Goal: Information Seeking & Learning: Check status

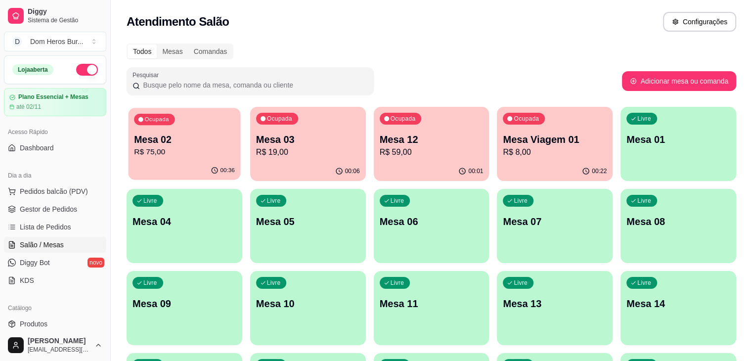
click at [206, 176] on div "00:36" at bounding box center [184, 170] width 112 height 19
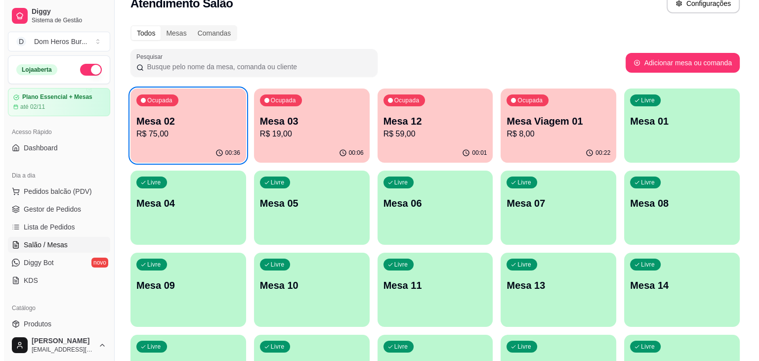
scroll to position [20, 0]
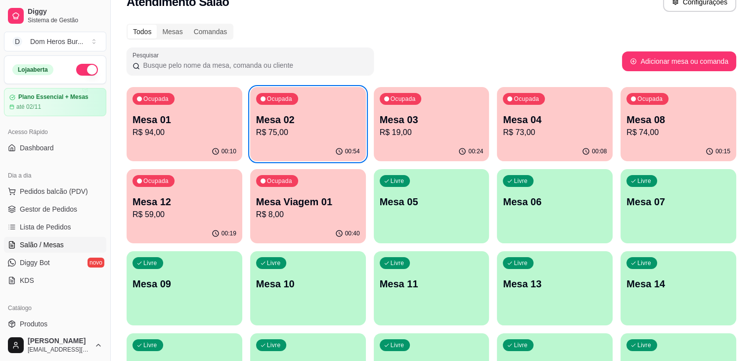
click at [256, 216] on p "R$ 8,00" at bounding box center [308, 215] width 104 height 12
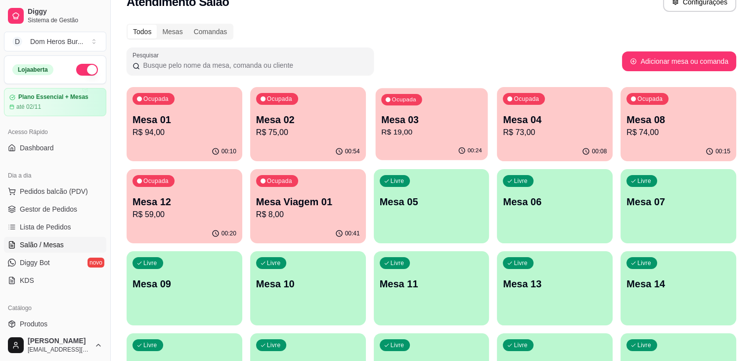
click at [375, 143] on div "00:24" at bounding box center [431, 150] width 112 height 19
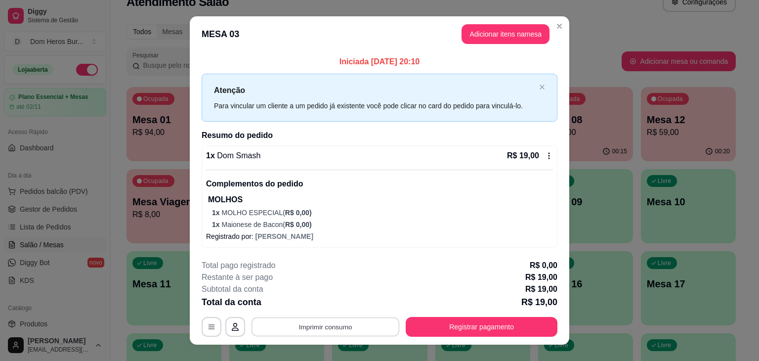
click at [344, 333] on button "Imprimir consumo" at bounding box center [326, 326] width 148 height 19
click at [310, 307] on button "IMPRESSORA" at bounding box center [324, 303] width 69 height 15
click at [445, 317] on button "Registrar pagamento" at bounding box center [481, 326] width 147 height 19
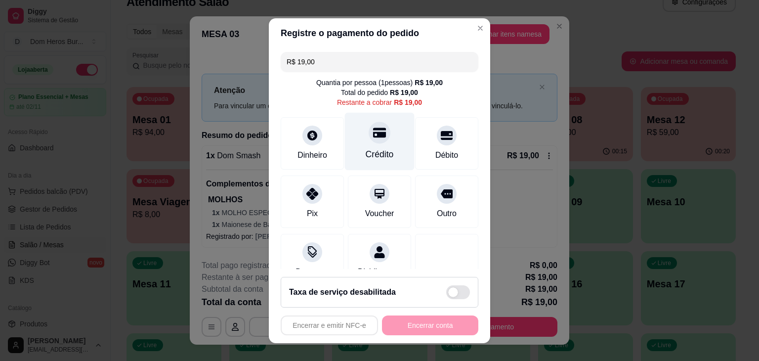
click at [384, 119] on div "Crédito" at bounding box center [380, 141] width 70 height 58
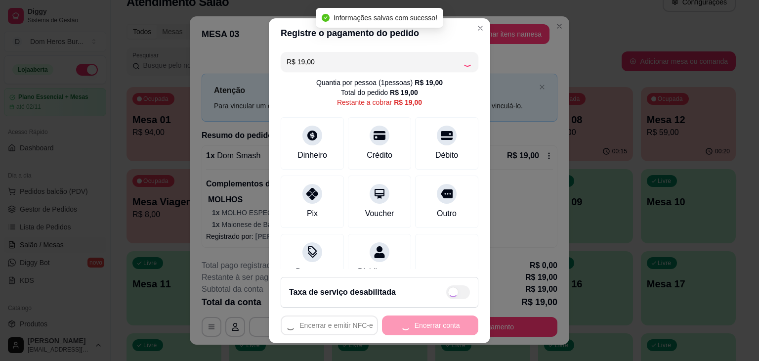
type input "R$ 0,00"
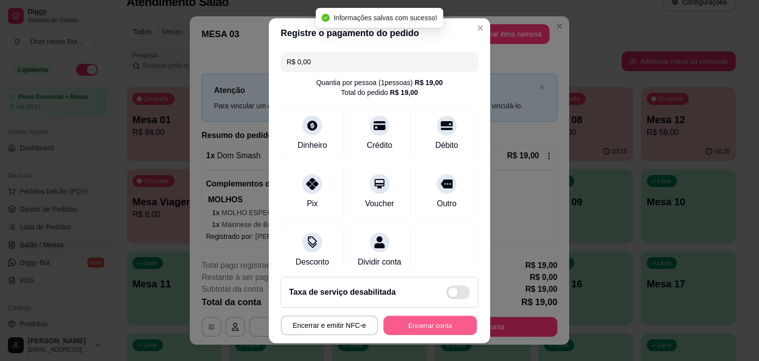
click at [384, 319] on button "Encerrar conta" at bounding box center [430, 324] width 93 height 19
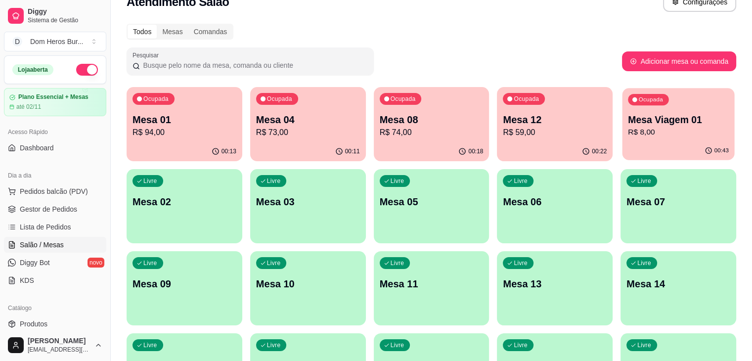
click at [622, 131] on div "Ocupada Mesa Viagem 01 R$ 8,00" at bounding box center [678, 114] width 112 height 53
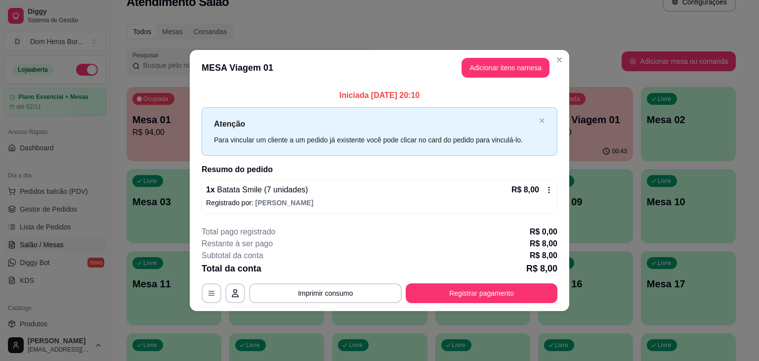
click at [324, 180] on div "1 x Batata Smile (7 unidades) R$ 8,00 Registrado por: [PERSON_NAME]" at bounding box center [380, 196] width 356 height 35
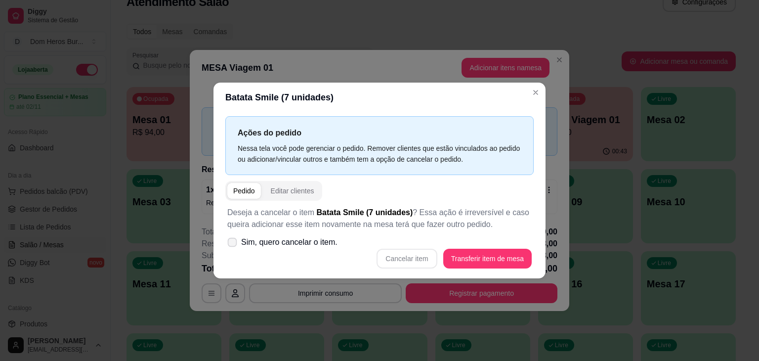
click at [295, 249] on label "Sim, quero cancelar o item." at bounding box center [282, 242] width 118 height 20
click at [233, 249] on input "Sim, quero cancelar o item." at bounding box center [230, 247] width 6 height 6
checkbox input "true"
click at [412, 261] on button "Cancelar item" at bounding box center [407, 258] width 59 height 19
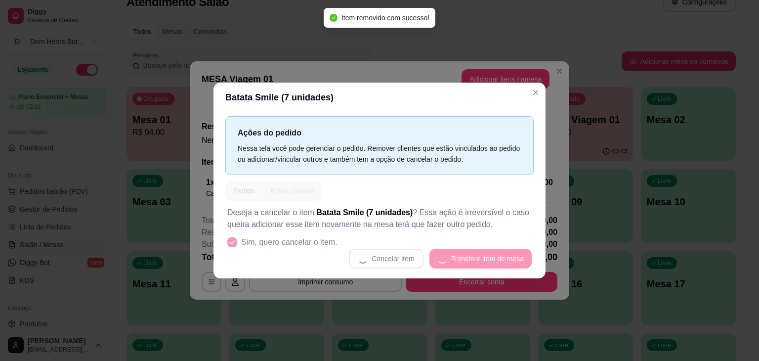
click at [293, 99] on header "Batata Smile (7 unidades)" at bounding box center [379, 98] width 332 height 30
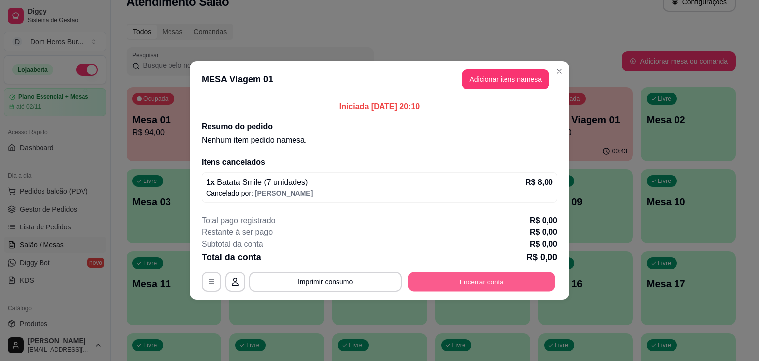
click at [422, 278] on button "Encerrar conta" at bounding box center [481, 281] width 147 height 19
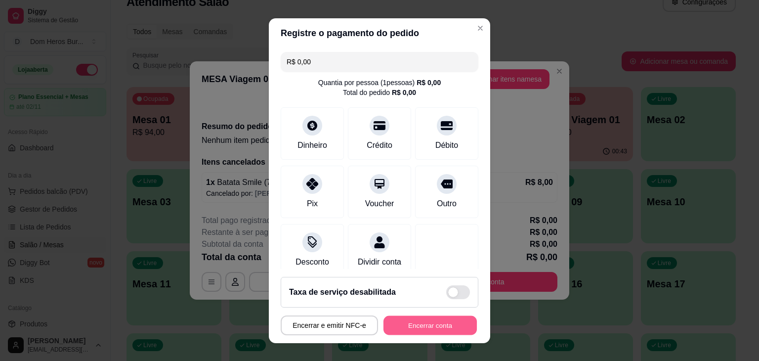
click at [413, 333] on button "Encerrar conta" at bounding box center [430, 324] width 93 height 19
click at [413, 333] on div "Encerrar e emitir NFC-e Encerrar conta" at bounding box center [380, 325] width 198 height 20
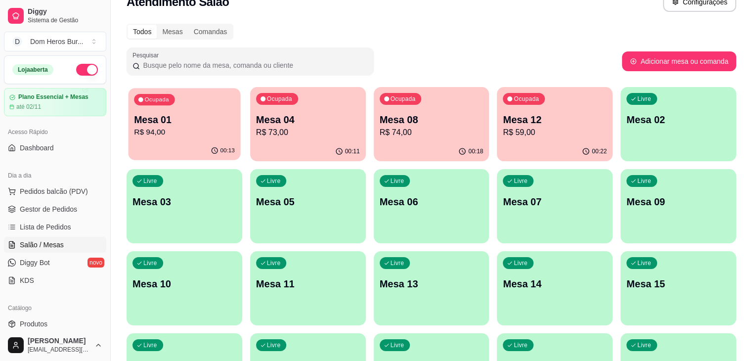
click at [166, 116] on p "Mesa 01" at bounding box center [184, 119] width 101 height 13
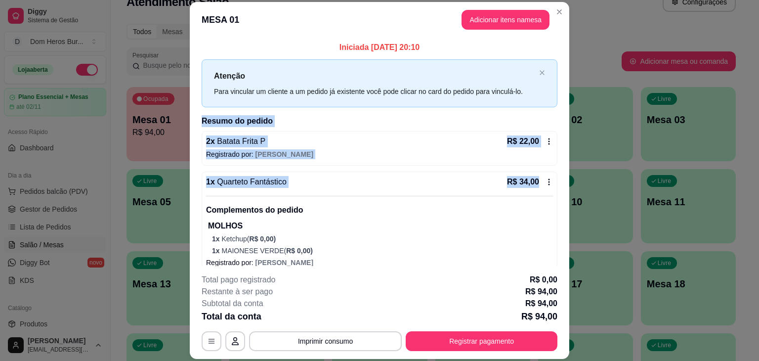
drag, startPoint x: 557, startPoint y: 99, endPoint x: 562, endPoint y: 188, distance: 89.6
click at [562, 188] on div "Iniciada [DATE] 20:10 Atenção Para vincular um cliente a um pedido já existente…" at bounding box center [380, 152] width 380 height 229
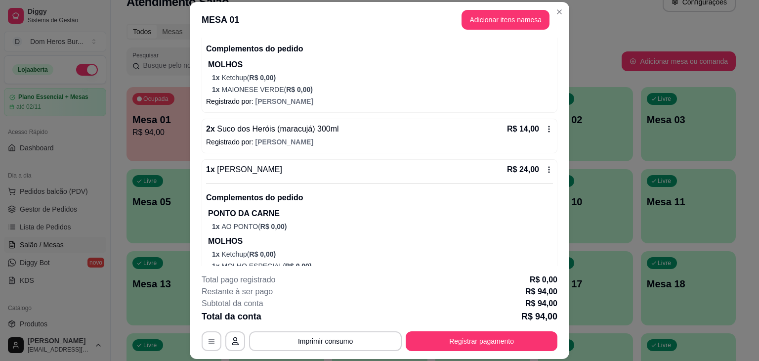
scroll to position [171, 0]
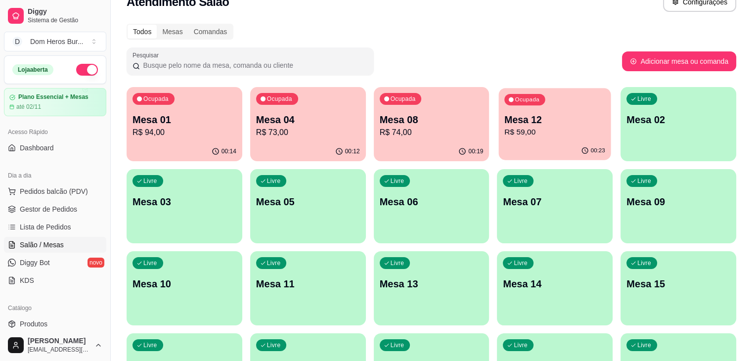
click at [505, 131] on p "R$ 59,00" at bounding box center [555, 132] width 101 height 11
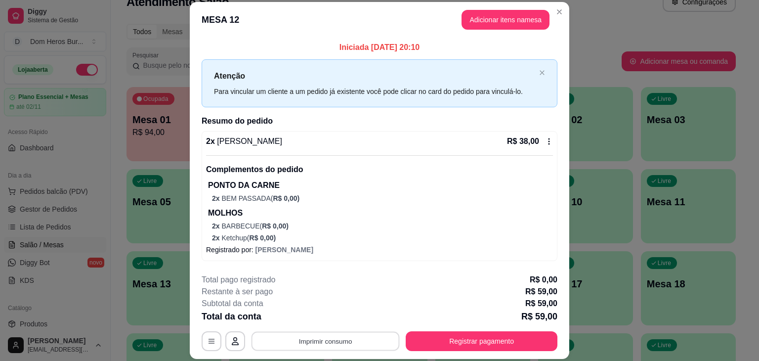
click at [344, 344] on button "Imprimir consumo" at bounding box center [326, 341] width 148 height 19
click at [325, 321] on button "IMPRESSORA" at bounding box center [324, 317] width 69 height 15
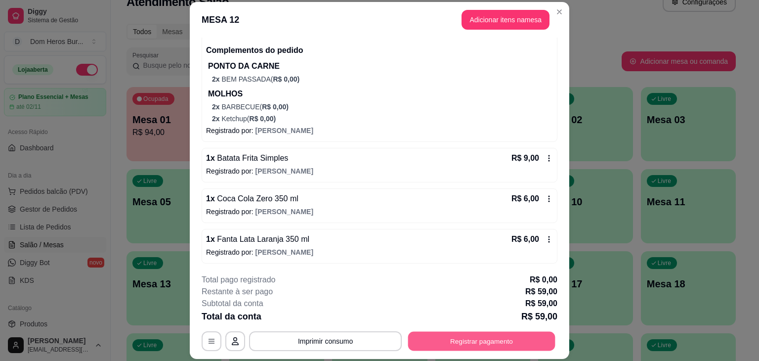
click at [500, 339] on button "Registrar pagamento" at bounding box center [481, 341] width 147 height 19
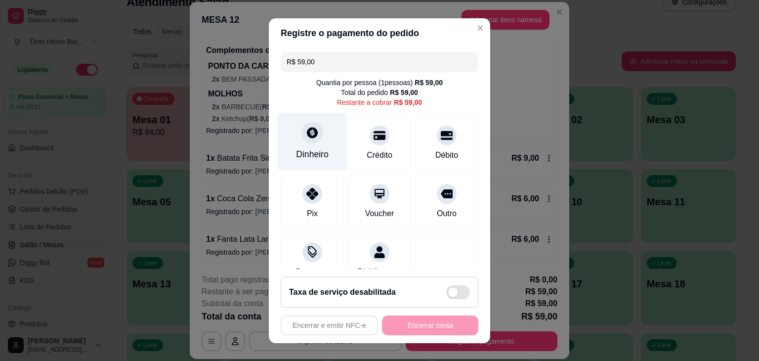
click at [329, 139] on div "Dinheiro" at bounding box center [313, 141] width 70 height 58
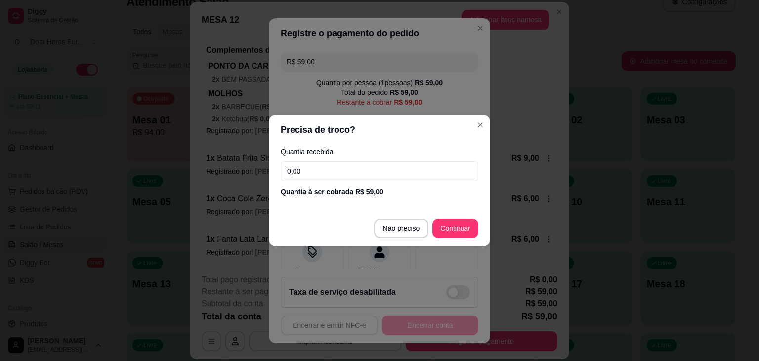
click at [342, 171] on input "0,00" at bounding box center [380, 171] width 198 height 20
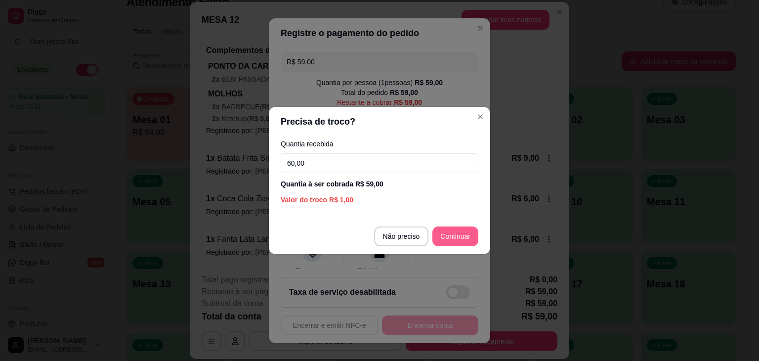
type input "60,00"
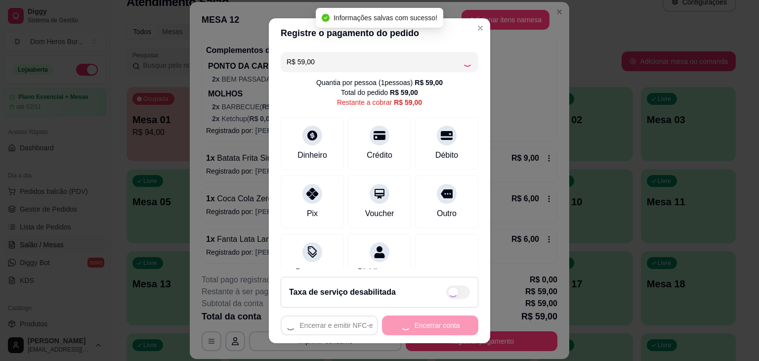
type input "R$ 0,00"
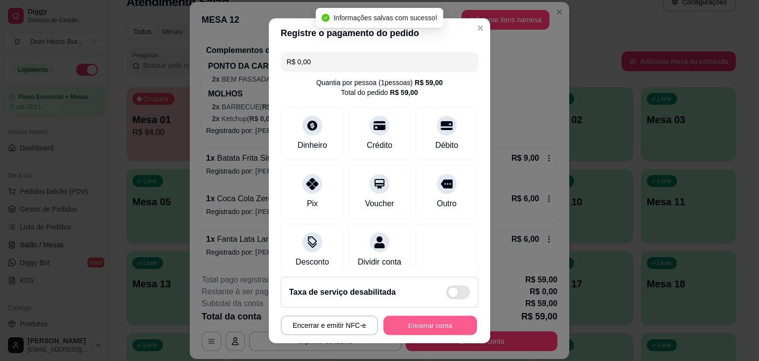
click at [438, 333] on button "Encerrar conta" at bounding box center [430, 324] width 93 height 19
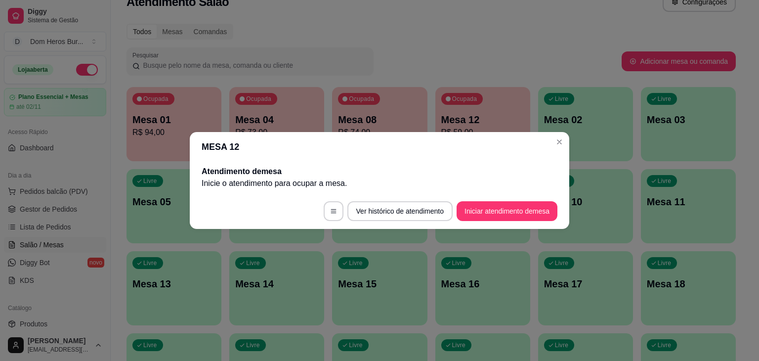
scroll to position [0, 0]
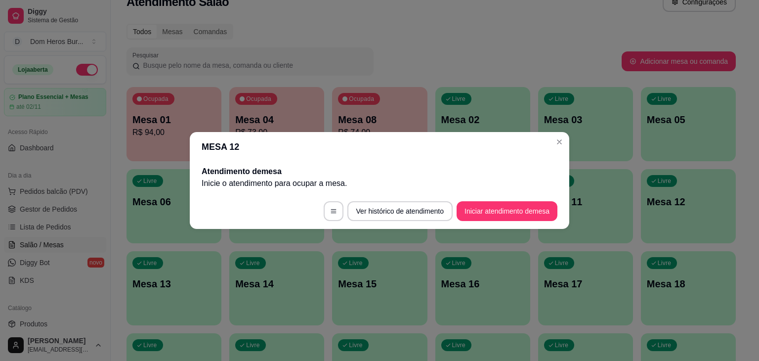
click at [197, 132] on header "MESA 12" at bounding box center [380, 147] width 380 height 30
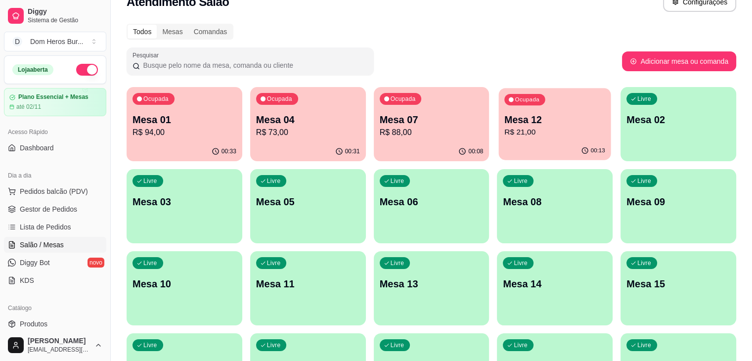
click at [505, 125] on p "Mesa 12" at bounding box center [555, 119] width 101 height 13
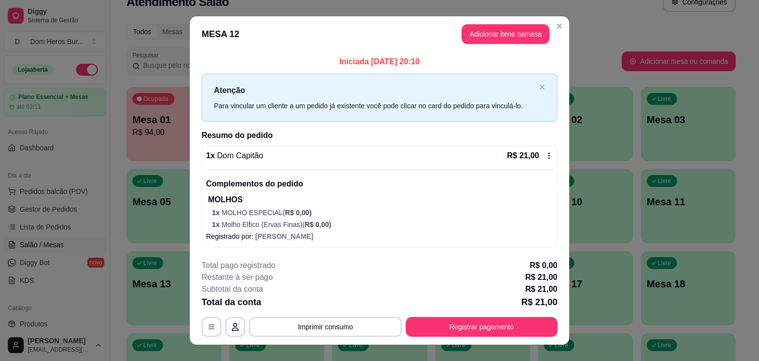
click at [354, 202] on p "MOLHOS" at bounding box center [380, 200] width 345 height 12
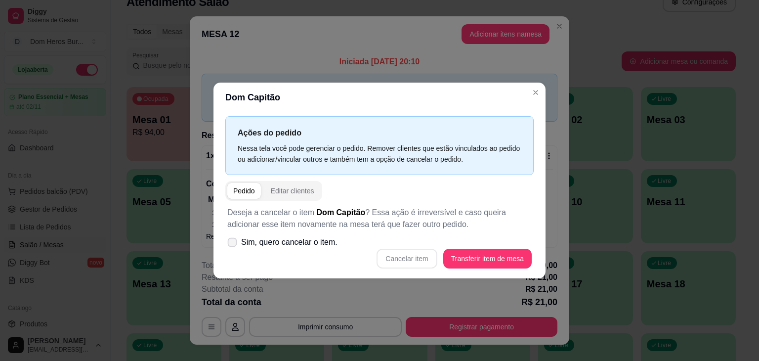
click at [313, 234] on label "Sim, quero cancelar o item." at bounding box center [282, 242] width 118 height 20
click at [233, 244] on input "Sim, quero cancelar o item." at bounding box center [230, 247] width 6 height 6
checkbox input "true"
click at [421, 256] on button "Cancelar item" at bounding box center [407, 258] width 59 height 19
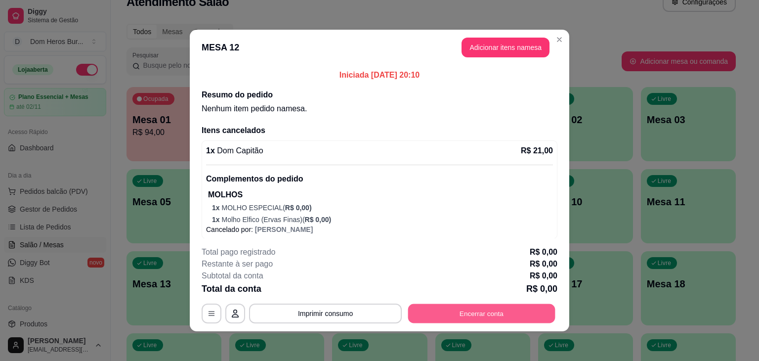
click at [459, 310] on button "Encerrar conta" at bounding box center [481, 313] width 147 height 19
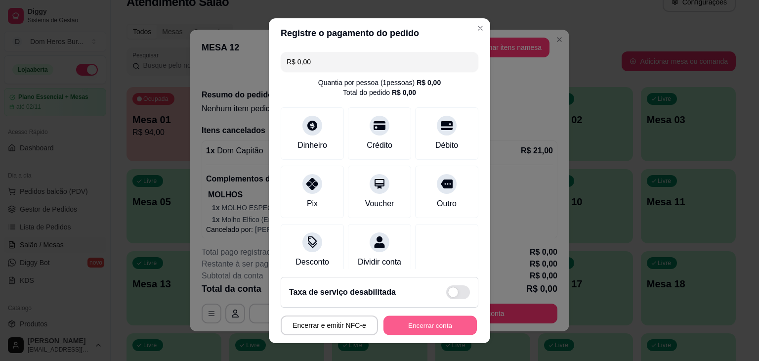
click at [454, 322] on button "Encerrar conta" at bounding box center [430, 324] width 93 height 19
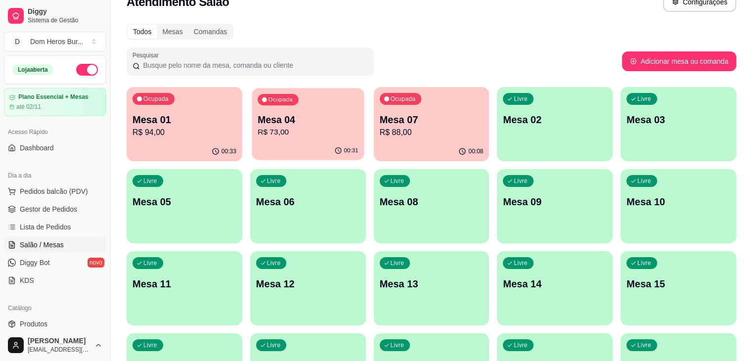
click at [310, 139] on div "Ocupada Mesa 04 R$ 73,00" at bounding box center [308, 114] width 112 height 53
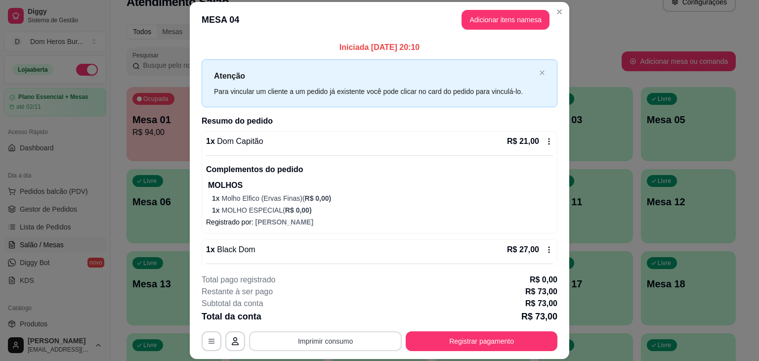
click at [378, 343] on button "Imprimir consumo" at bounding box center [325, 341] width 153 height 20
click at [339, 314] on button "IMPRESSORA" at bounding box center [324, 317] width 69 height 15
click at [530, 344] on button "Registrar pagamento" at bounding box center [481, 341] width 147 height 19
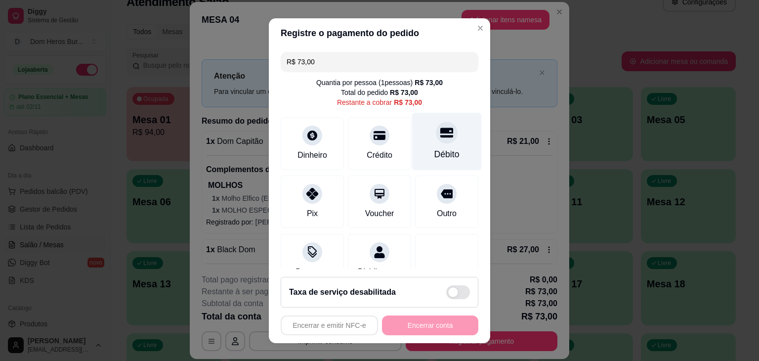
click at [436, 141] on div at bounding box center [447, 133] width 22 height 22
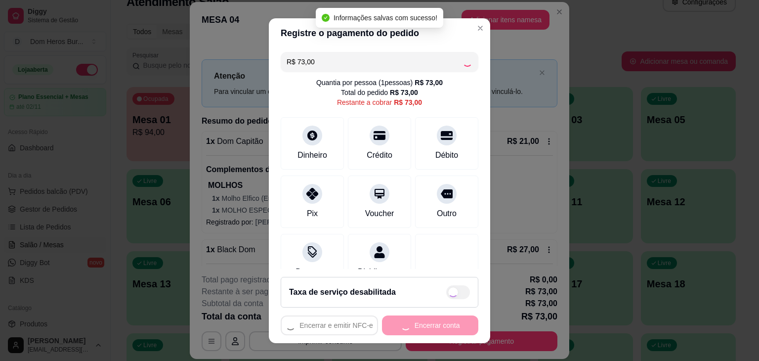
type input "R$ 0,00"
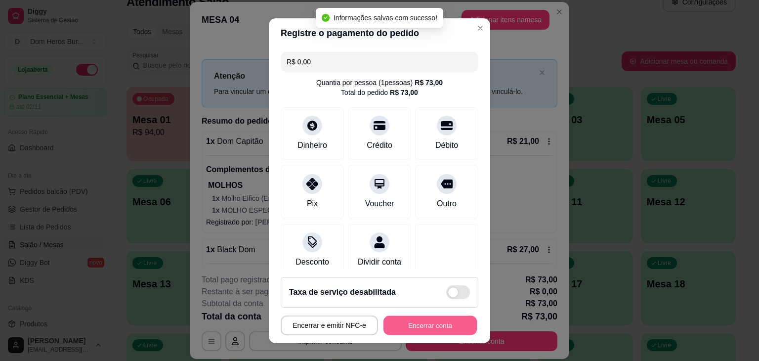
click at [403, 327] on button "Encerrar conta" at bounding box center [430, 324] width 93 height 19
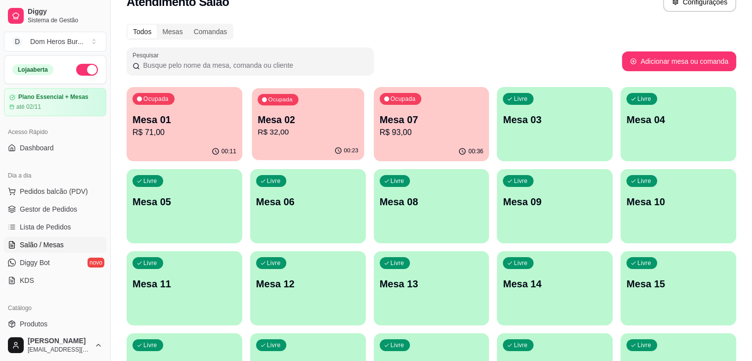
click at [257, 129] on p "R$ 32,00" at bounding box center [307, 132] width 101 height 11
click at [265, 159] on div "00:24" at bounding box center [308, 150] width 112 height 19
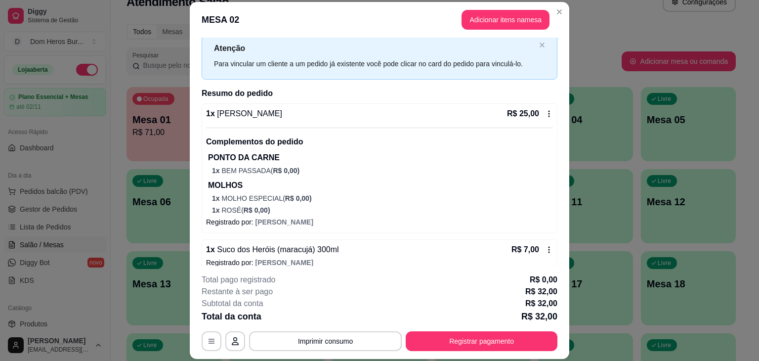
scroll to position [39, 0]
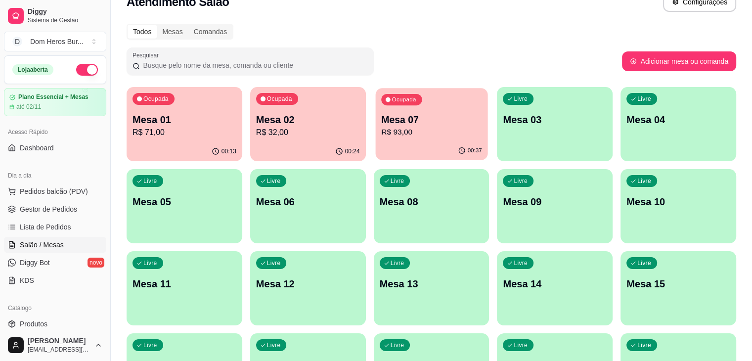
click at [381, 119] on p "Mesa 07" at bounding box center [431, 119] width 101 height 13
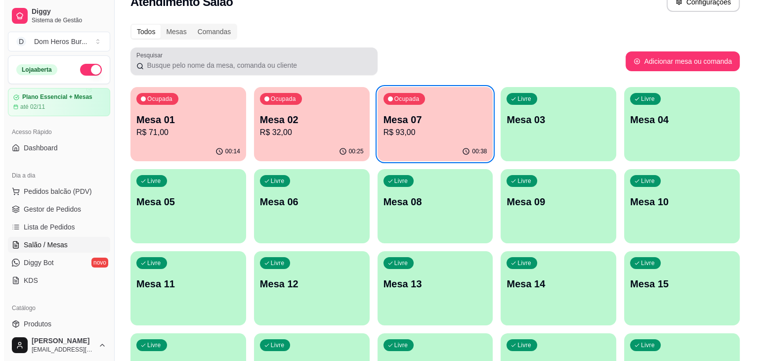
scroll to position [40, 0]
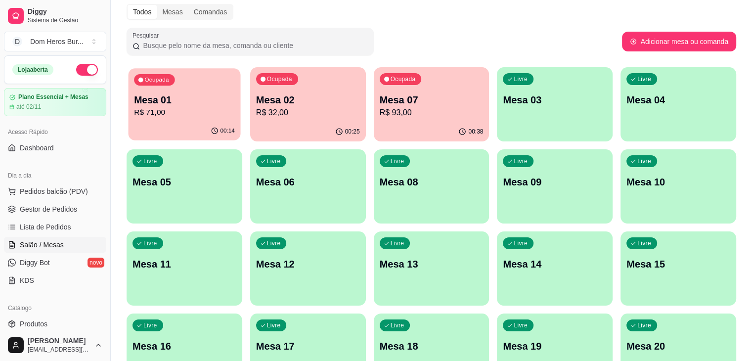
click at [184, 128] on div "00:14" at bounding box center [184, 131] width 112 height 19
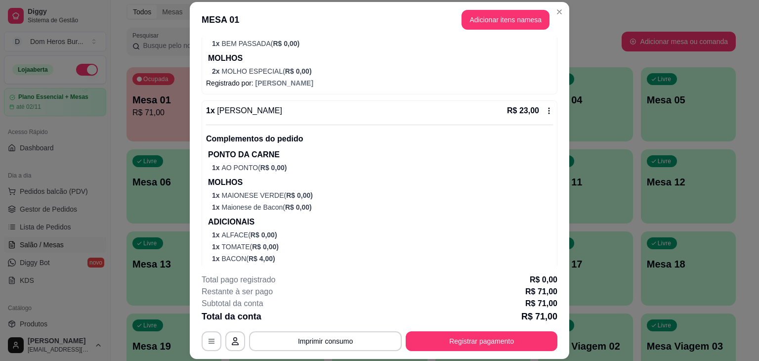
scroll to position [254, 0]
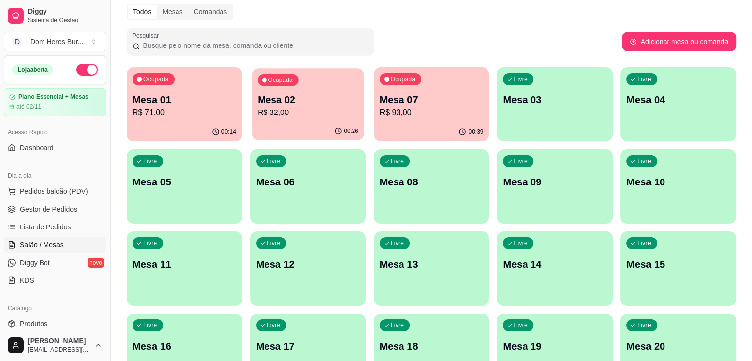
click at [287, 87] on div "Ocupada Mesa 02 R$ 32,00" at bounding box center [308, 94] width 112 height 53
click at [403, 104] on p "Mesa 07" at bounding box center [431, 99] width 101 height 13
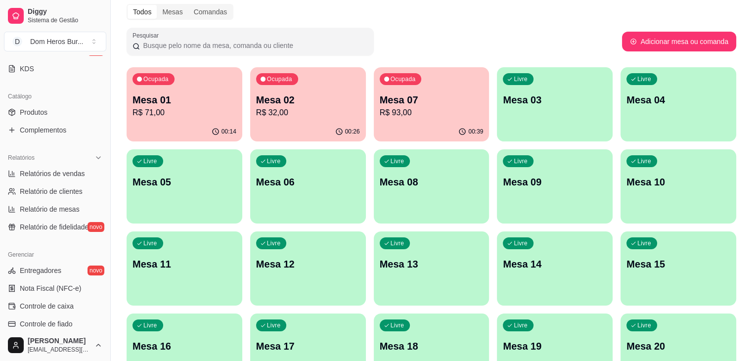
scroll to position [256, 0]
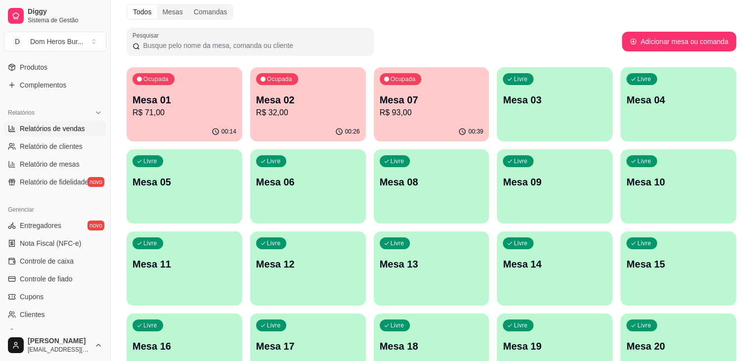
click at [55, 125] on span "Relatórios de vendas" at bounding box center [52, 129] width 65 height 10
select select "ALL"
select select "0"
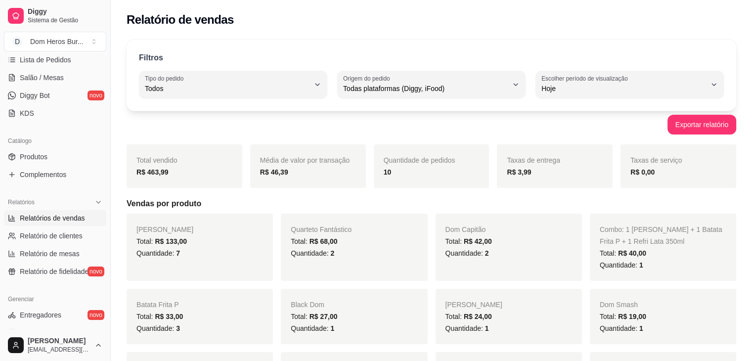
scroll to position [138, 0]
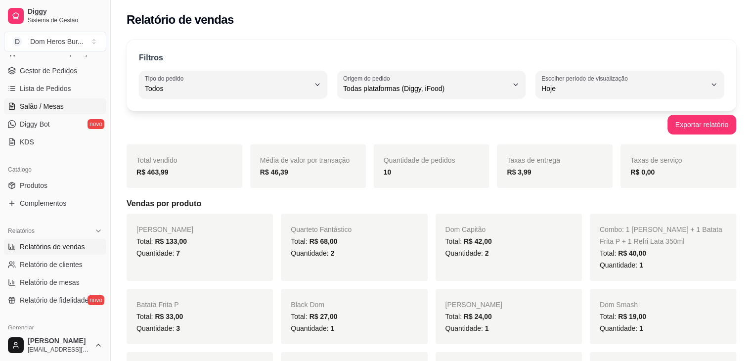
click at [73, 109] on link "Salão / Mesas" at bounding box center [55, 106] width 102 height 16
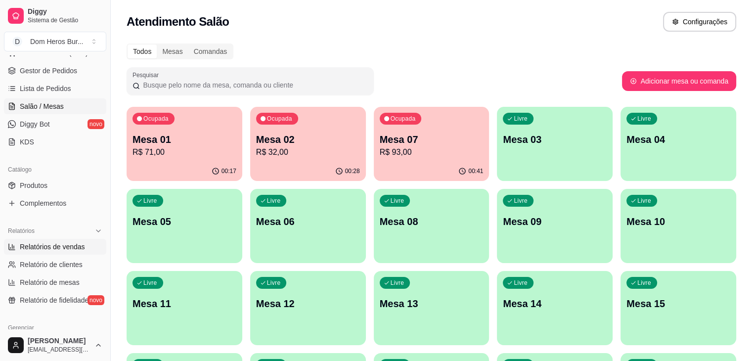
click at [74, 242] on span "Relatórios de vendas" at bounding box center [52, 247] width 65 height 10
select select "ALL"
select select "0"
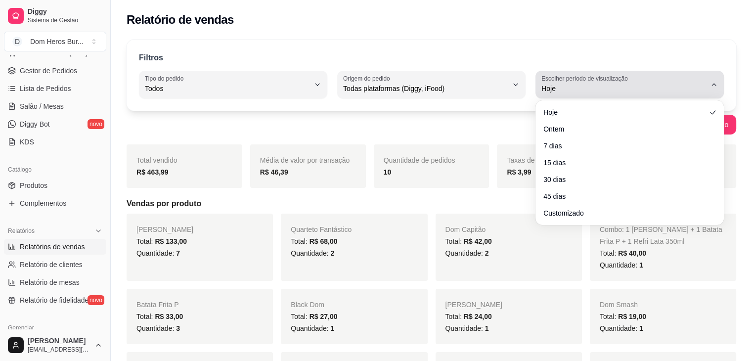
click at [573, 83] on div "Hoje" at bounding box center [623, 85] width 165 height 20
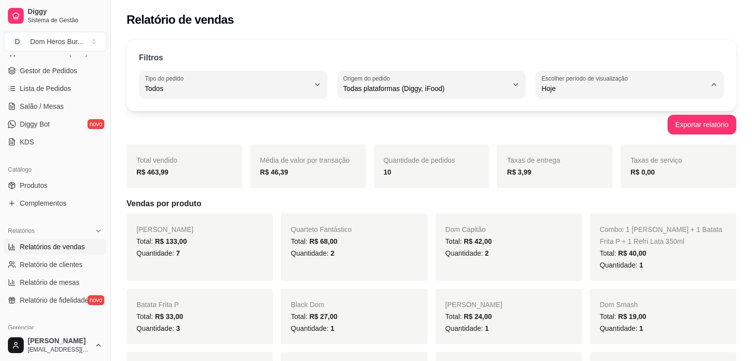
click at [563, 128] on span "Ontem" at bounding box center [625, 127] width 156 height 9
type input "1"
select select "1"
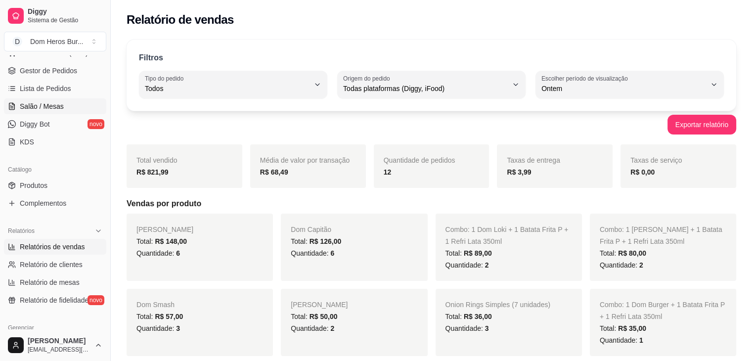
click at [67, 101] on link "Salão / Mesas" at bounding box center [55, 106] width 102 height 16
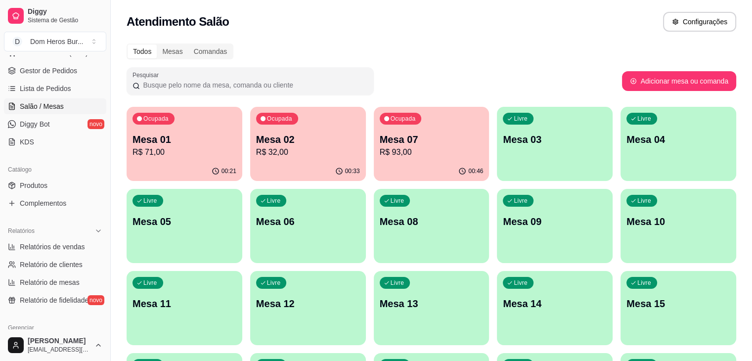
click at [304, 34] on div "Atendimento Salão Configurações" at bounding box center [431, 19] width 641 height 38
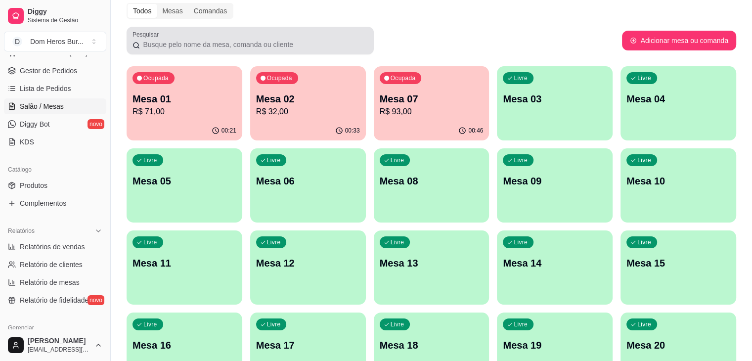
scroll to position [59, 0]
